Goal: Task Accomplishment & Management: Use online tool/utility

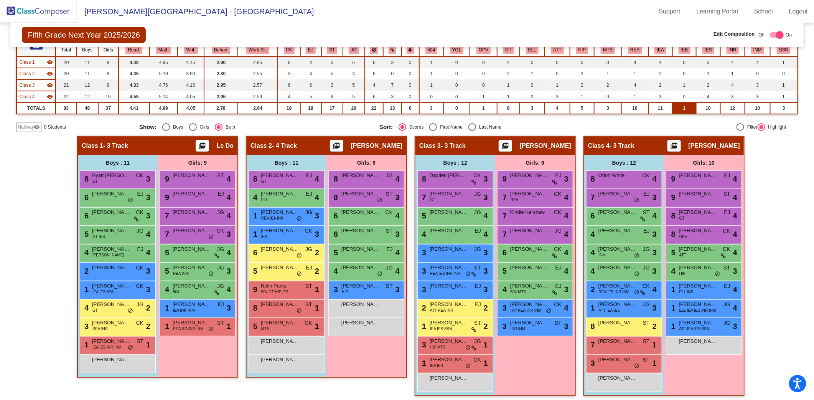
scroll to position [80, 0]
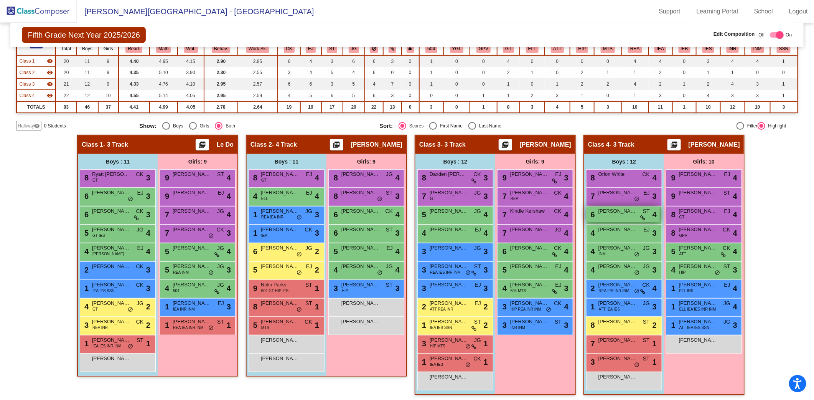
click at [620, 213] on span "[PERSON_NAME]" at bounding box center [617, 211] width 38 height 8
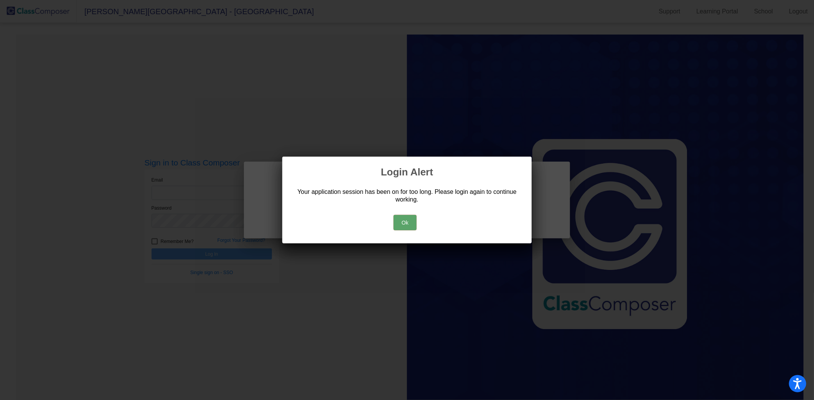
click at [405, 219] on button "Ok" at bounding box center [404, 222] width 23 height 15
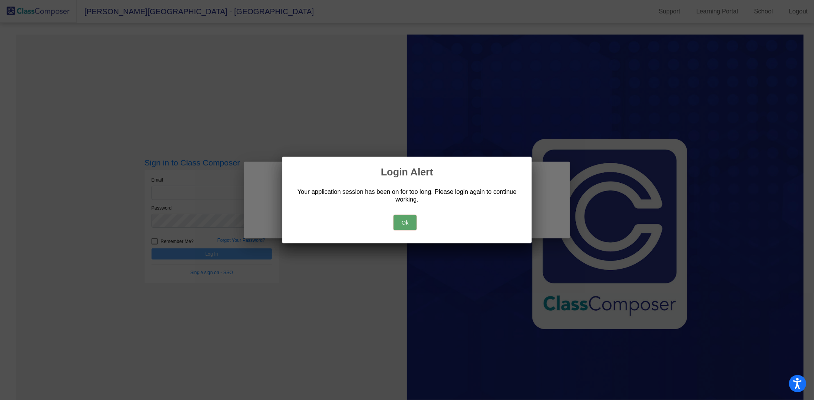
click at [413, 222] on button "Ok" at bounding box center [404, 222] width 23 height 15
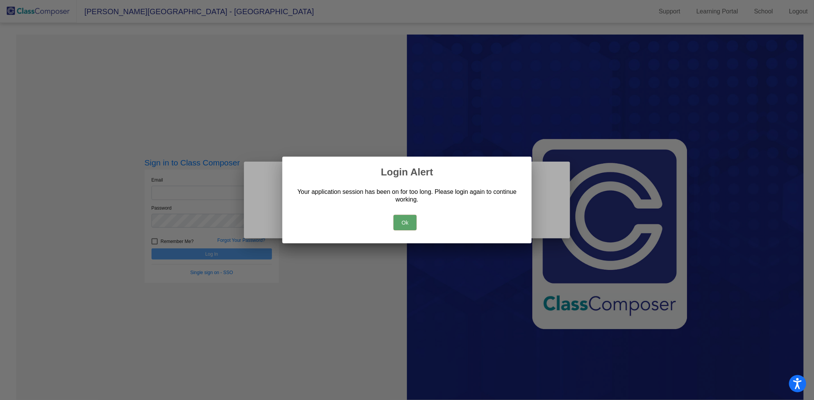
click at [401, 224] on button "Ok" at bounding box center [404, 222] width 23 height 15
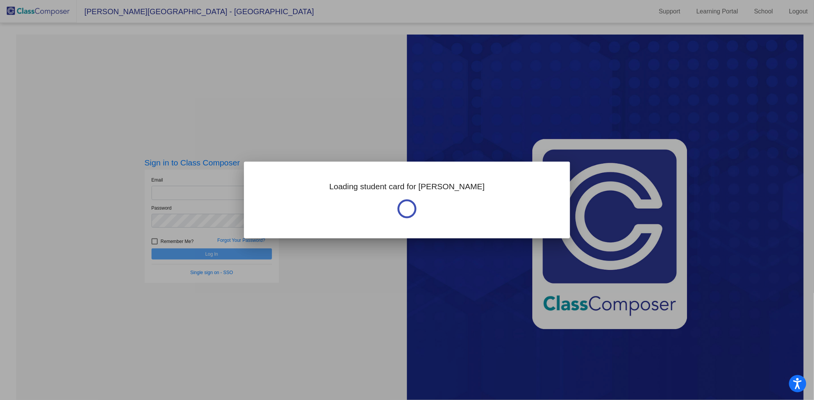
click at [207, 202] on div at bounding box center [407, 200] width 814 height 400
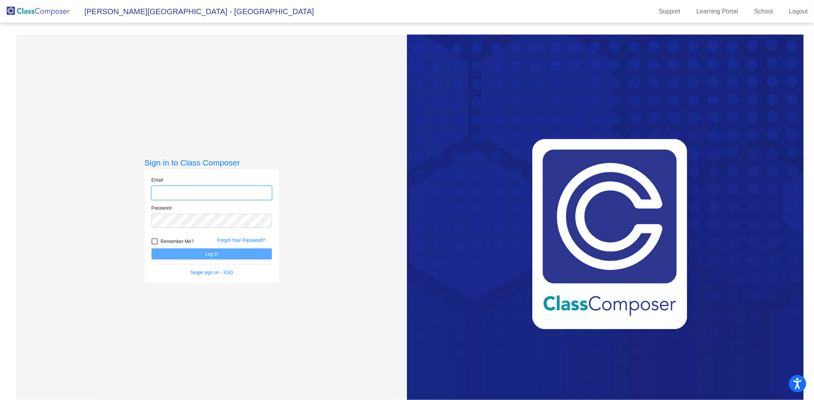
click at [174, 190] on input "email" at bounding box center [211, 193] width 120 height 14
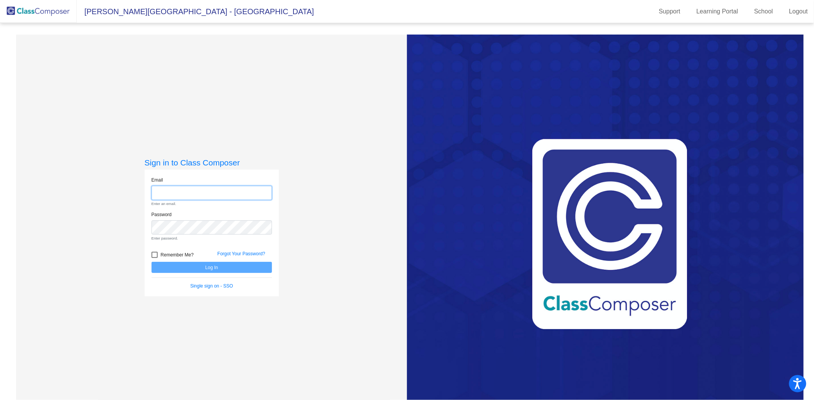
type input "[PERSON_NAME][EMAIL_ADDRESS][PERSON_NAME][DOMAIN_NAME]"
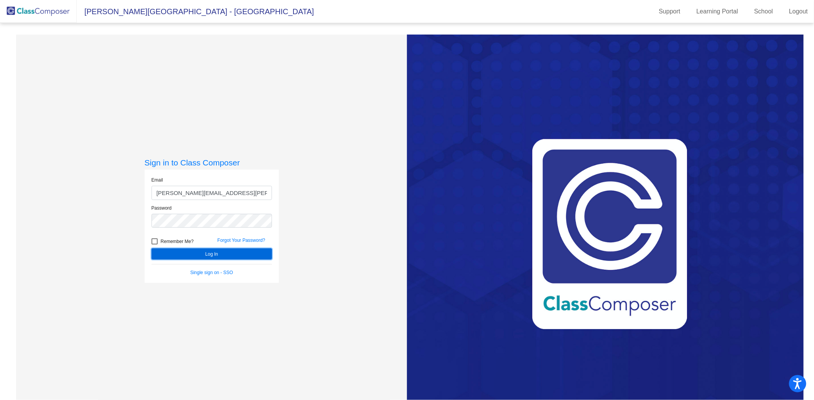
click at [224, 258] on button "Log In" at bounding box center [211, 253] width 120 height 11
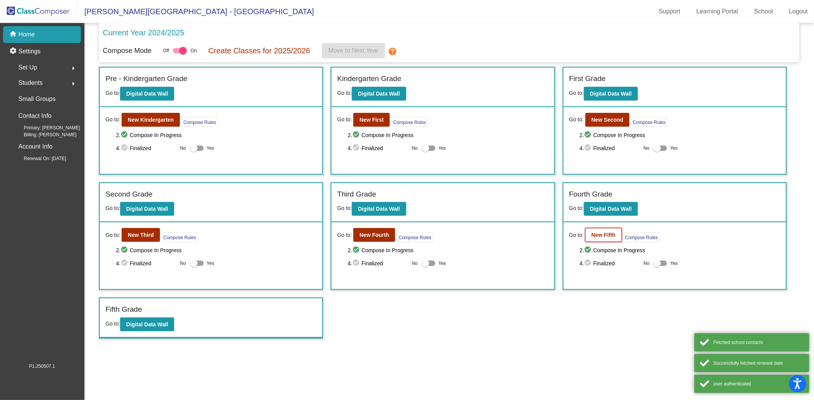
click at [600, 233] on b "New Fifth" at bounding box center [603, 235] width 24 height 6
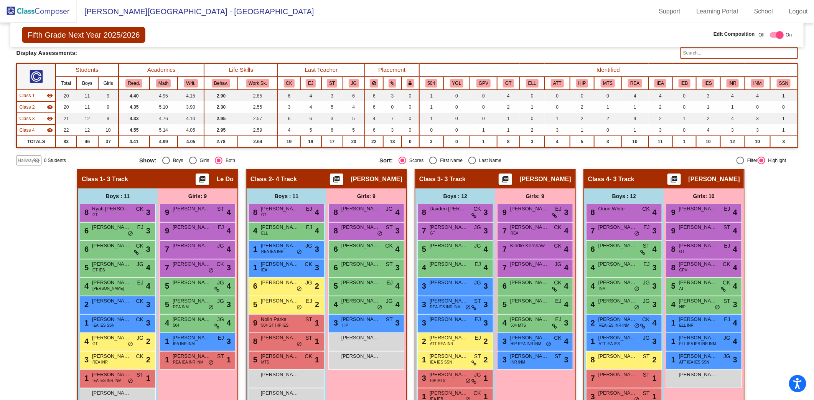
scroll to position [47, 0]
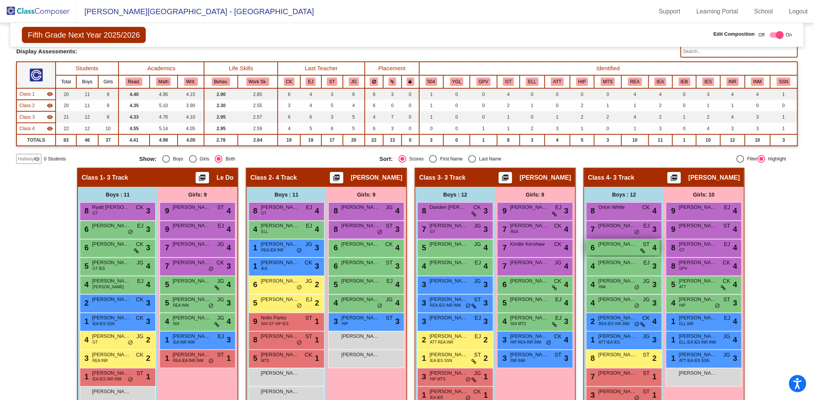
click at [628, 248] on div "6 [PERSON_NAME] ST lock do_not_disturb_alt 4" at bounding box center [622, 247] width 73 height 16
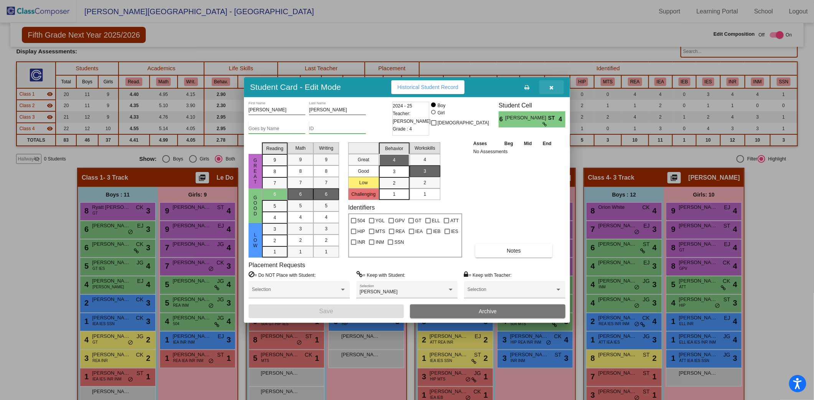
click at [555, 86] on button "button" at bounding box center [551, 87] width 25 height 14
